Goal: Book appointment/travel/reservation

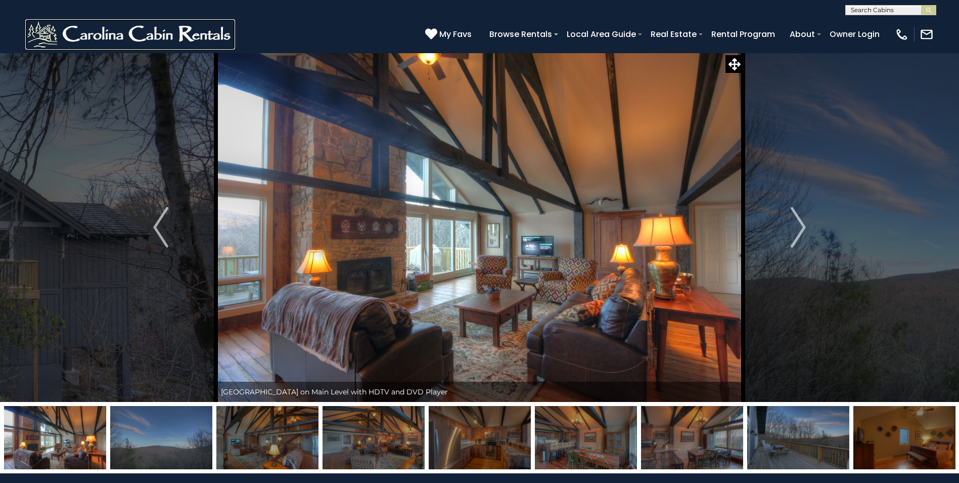
click at [52, 33] on img at bounding box center [130, 34] width 210 height 30
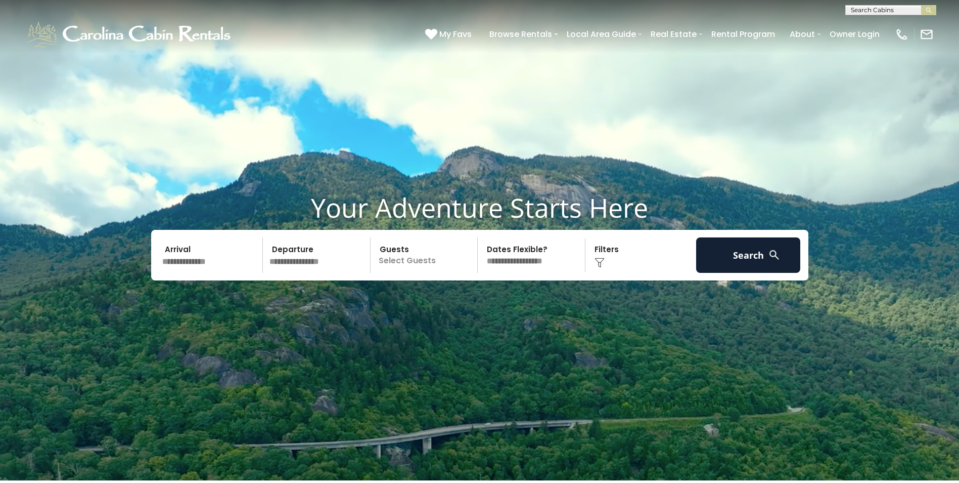
click at [405, 251] on p "Select Guests" at bounding box center [426, 254] width 104 height 35
click at [476, 299] on span "+" at bounding box center [474, 296] width 4 height 10
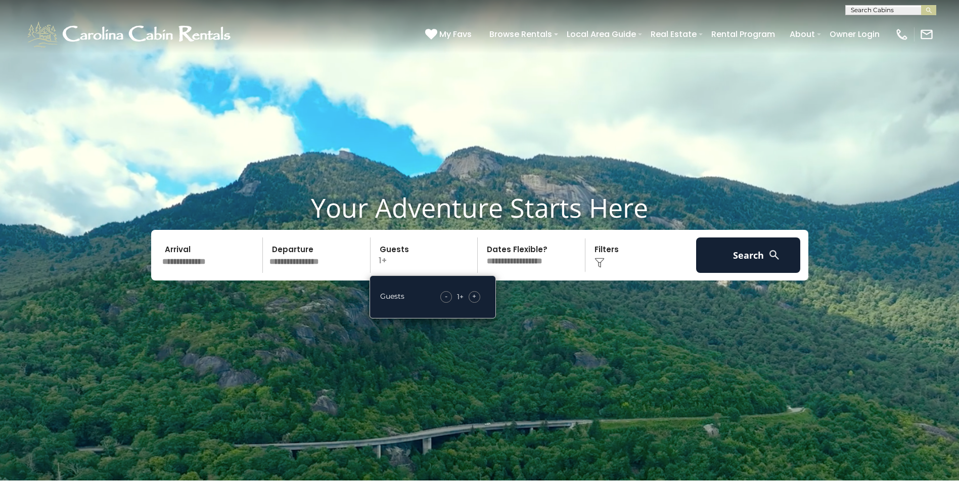
click at [476, 299] on span "+" at bounding box center [474, 296] width 4 height 10
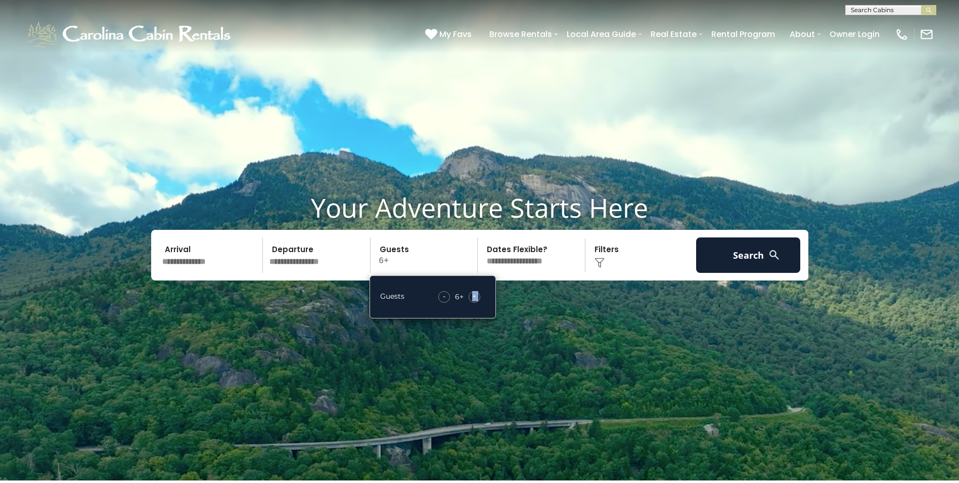
click at [477, 299] on div "+" at bounding box center [475, 297] width 12 height 12
click at [739, 257] on button "Search" at bounding box center [748, 254] width 105 height 35
